Goal: Check status

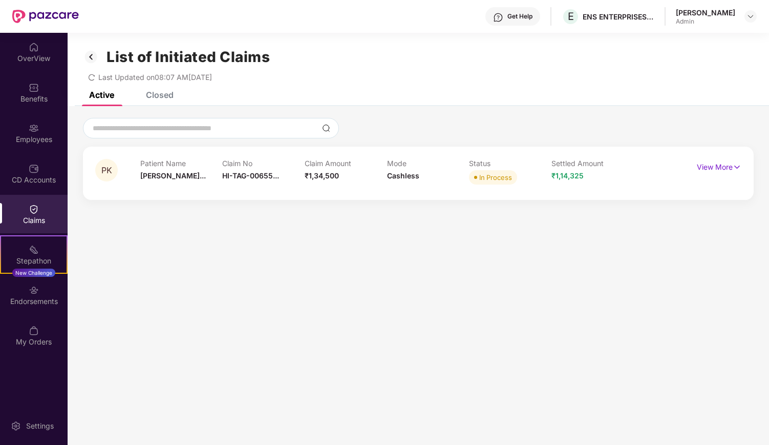
click at [88, 54] on img at bounding box center [91, 56] width 16 height 17
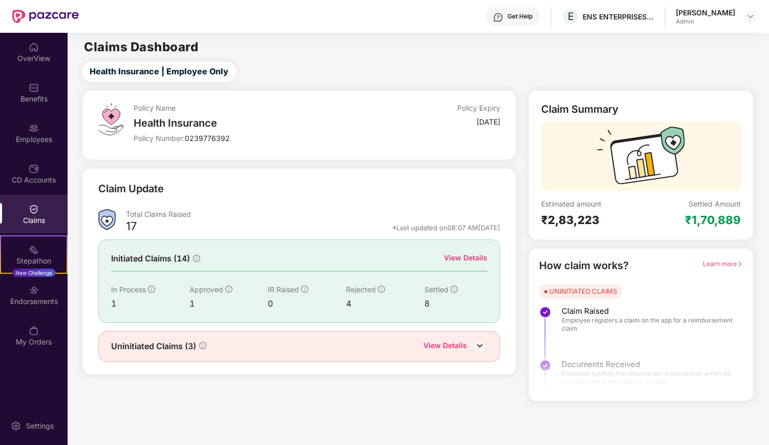
click at [471, 257] on div "View Details" at bounding box center [466, 257] width 44 height 11
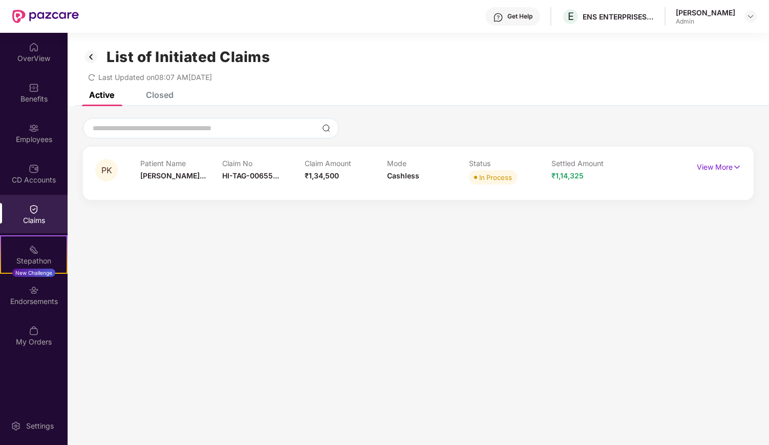
click at [157, 90] on div "List of Initiated Claims Last Updated on 08:07 AM[DATE]" at bounding box center [419, 62] width 702 height 59
click at [160, 99] on div "Closed" at bounding box center [160, 95] width 28 height 10
